Goal: Information Seeking & Learning: Learn about a topic

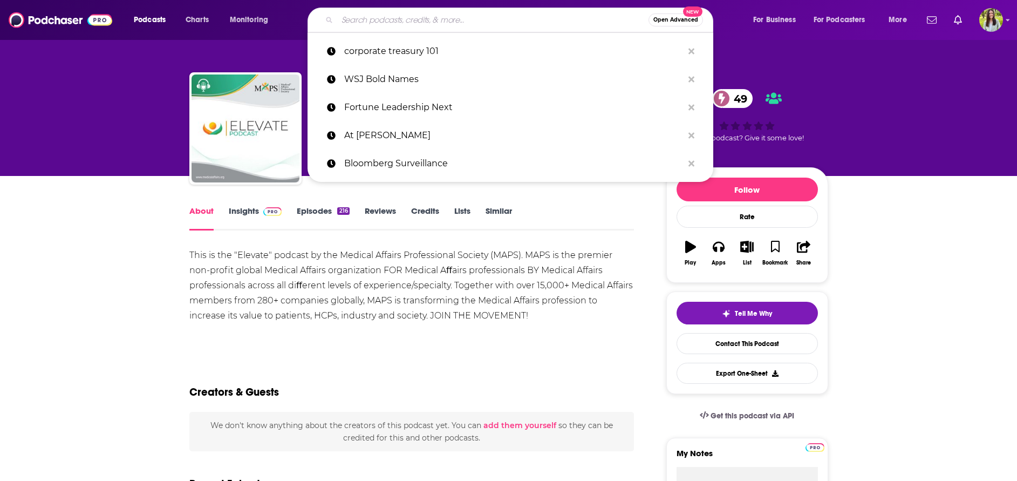
click at [499, 13] on input "Search podcasts, credits, & more..." at bounding box center [492, 19] width 311 height 17
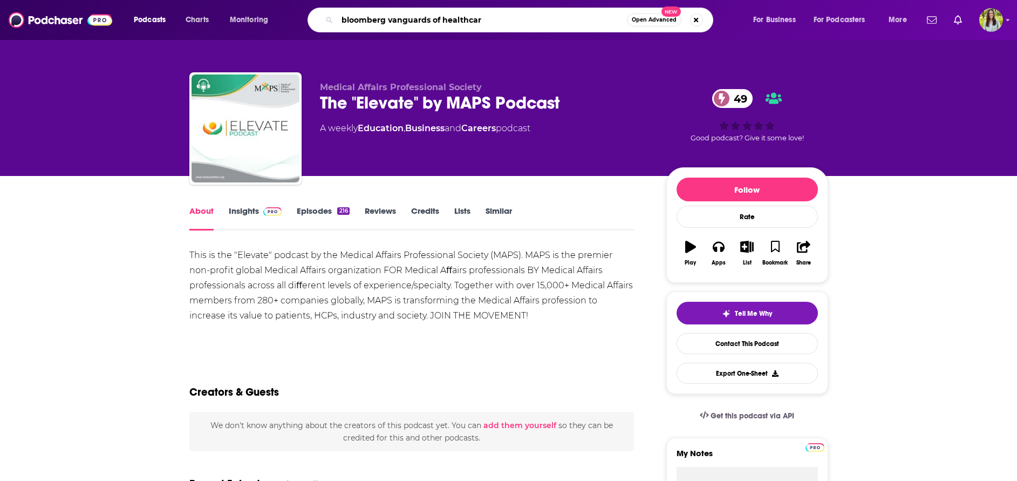
type input "bloomberg vanguards of healthcare"
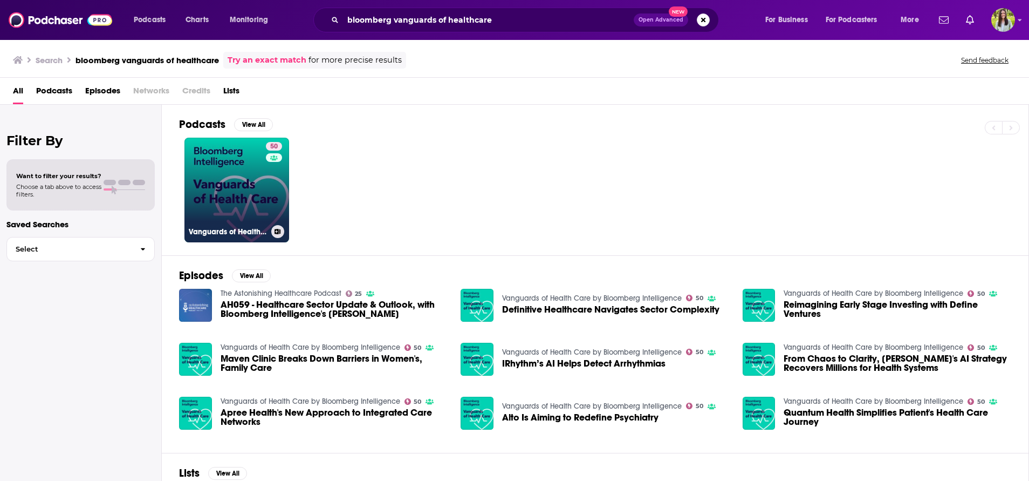
click at [213, 195] on link "50 Vanguards of Health Care by Bloomberg Intelligence" at bounding box center [236, 190] width 105 height 105
